Goal: Transaction & Acquisition: Book appointment/travel/reservation

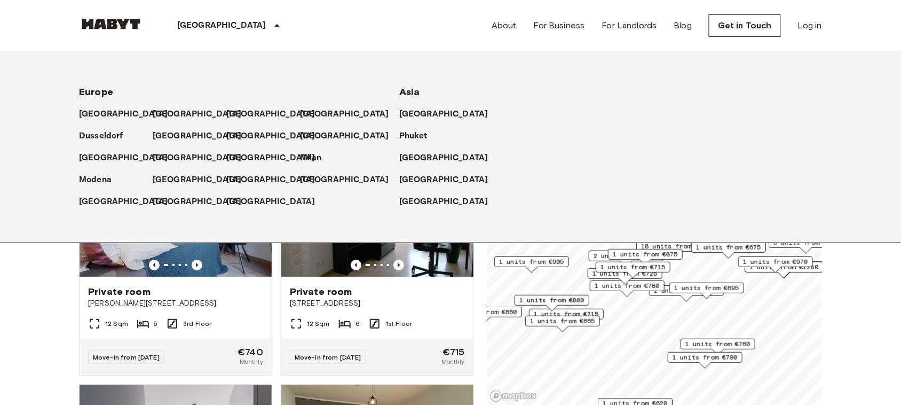
scroll to position [265, 0]
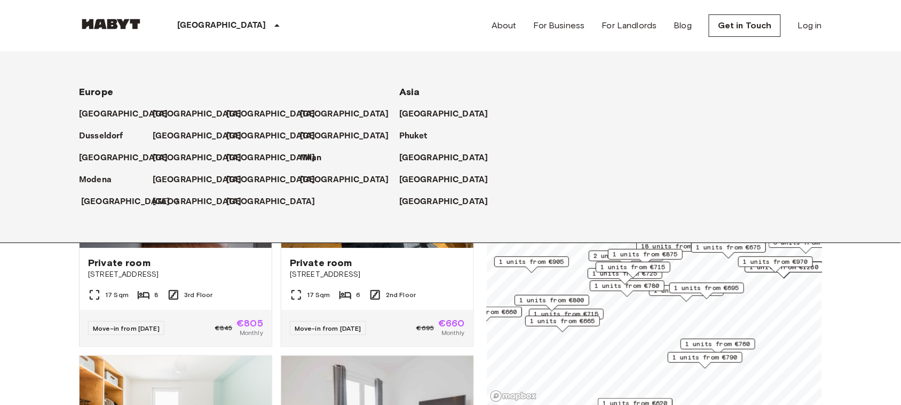
click at [100, 203] on p "[GEOGRAPHIC_DATA]" at bounding box center [125, 201] width 89 height 13
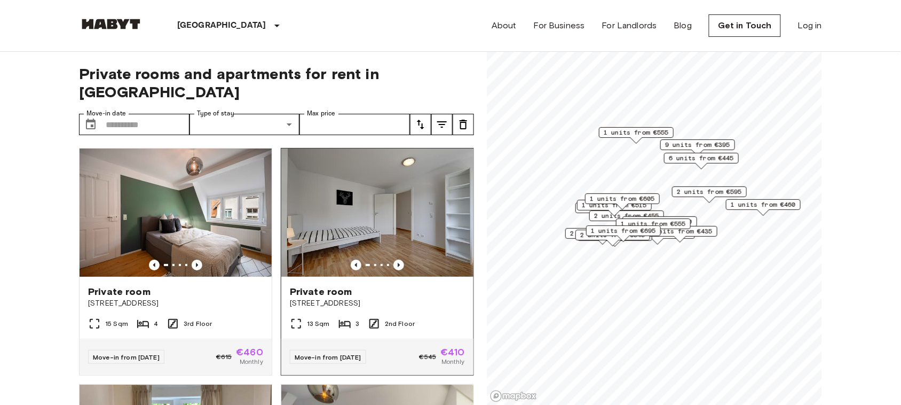
click at [396, 203] on img at bounding box center [377, 212] width 192 height 128
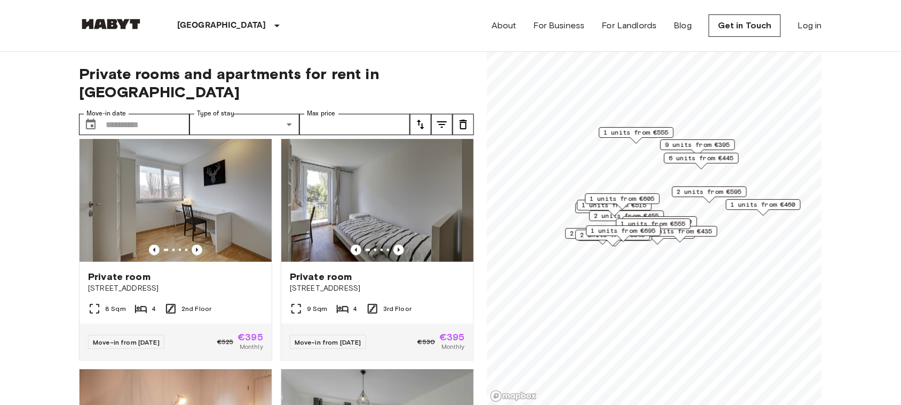
scroll to position [519, 0]
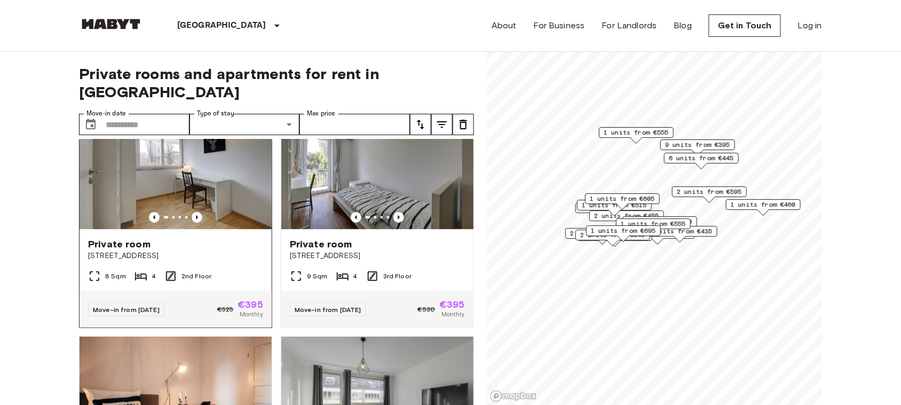
click at [182, 183] on img at bounding box center [176, 165] width 192 height 128
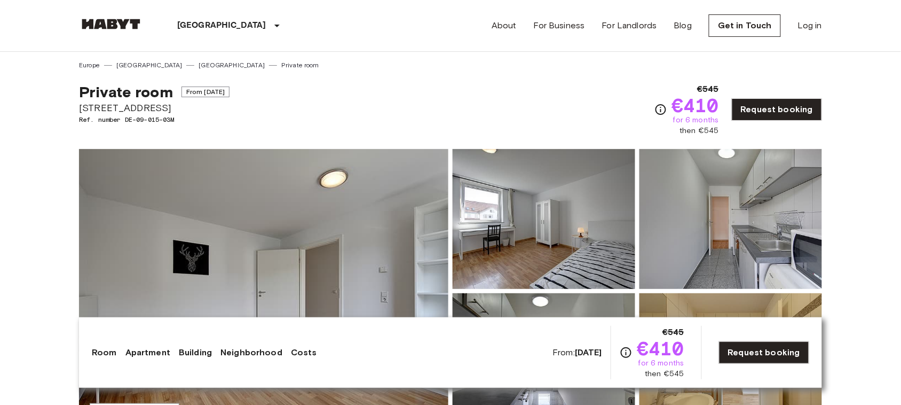
drag, startPoint x: 78, startPoint y: 86, endPoint x: 200, endPoint y: 110, distance: 124.0
click at [200, 110] on div "Private room From [DATE][GEOGRAPHIC_DATA][STREET_ADDRESS]. number DE-09-015-03M" at bounding box center [154, 109] width 151 height 53
copy div "Private room From [DATE][GEOGRAPHIC_DATA][STREET_ADDRESS]"
copy div "€545 €410 for 6 months then €545"
drag, startPoint x: 690, startPoint y: 84, endPoint x: 734, endPoint y: 135, distance: 67.4
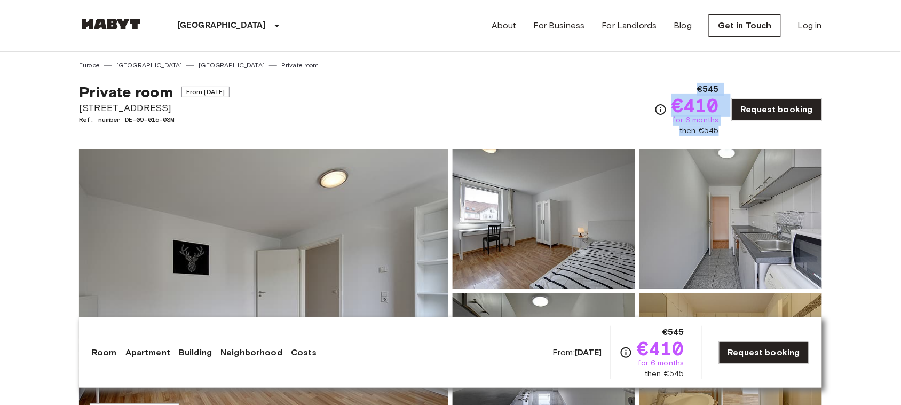
click at [734, 135] on div "€545 €410 for 6 months then €545 Request booking" at bounding box center [738, 109] width 168 height 53
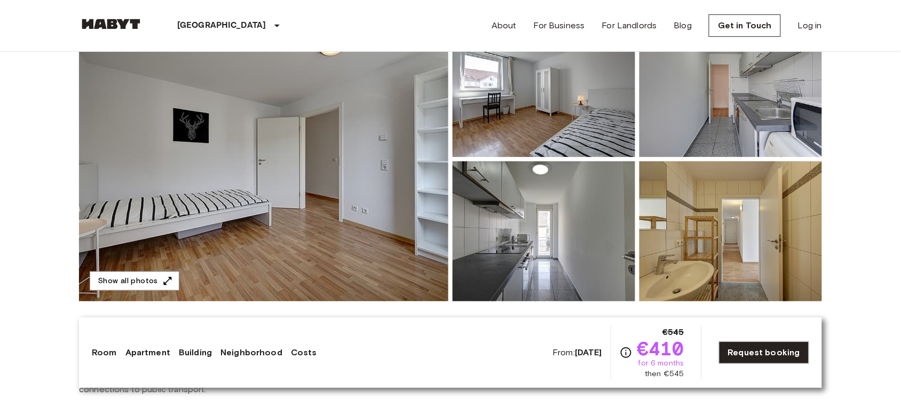
scroll to position [133, 0]
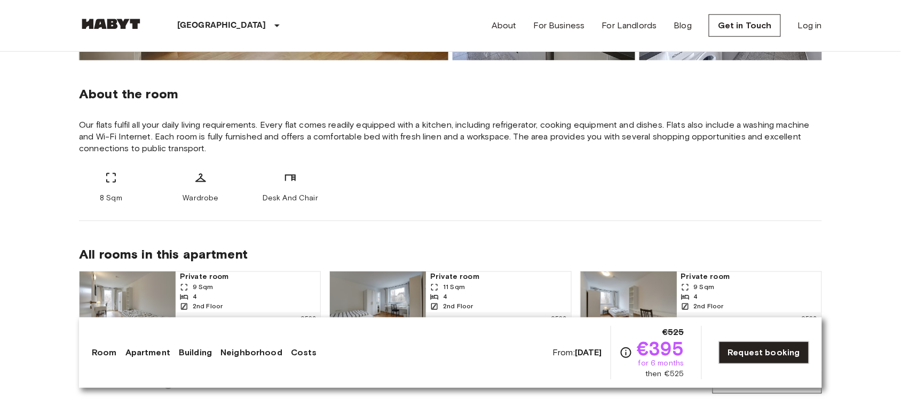
scroll to position [65, 0]
